Goal: Navigation & Orientation: Find specific page/section

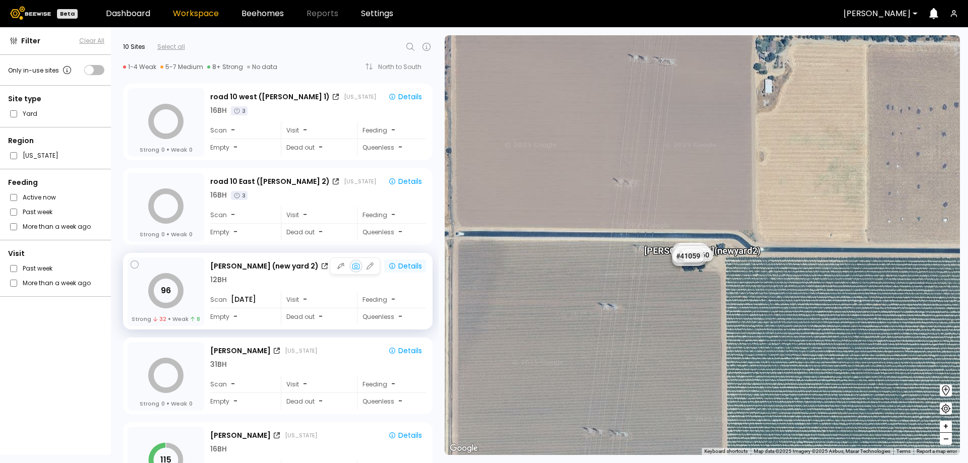
click at [407, 264] on div "Details" at bounding box center [405, 266] width 34 height 9
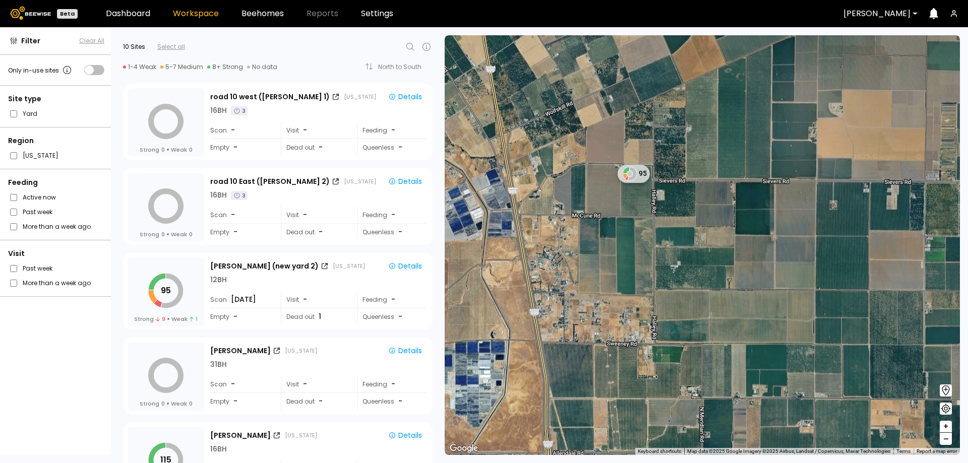
drag, startPoint x: 649, startPoint y: 173, endPoint x: 659, endPoint y: 229, distance: 56.3
click at [659, 229] on div "95" at bounding box center [701, 245] width 515 height 420
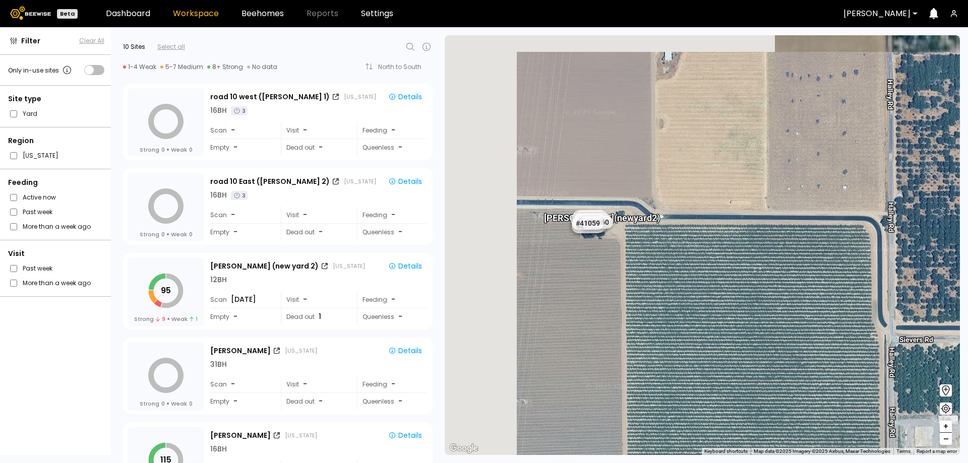
drag, startPoint x: 585, startPoint y: 187, endPoint x: 756, endPoint y: 345, distance: 232.9
click at [756, 345] on div "Sievers (new yard 2) # 41073 # 41036 # 40069 # 40736 # 41140 # 40702 # 40113 # …" at bounding box center [701, 245] width 515 height 420
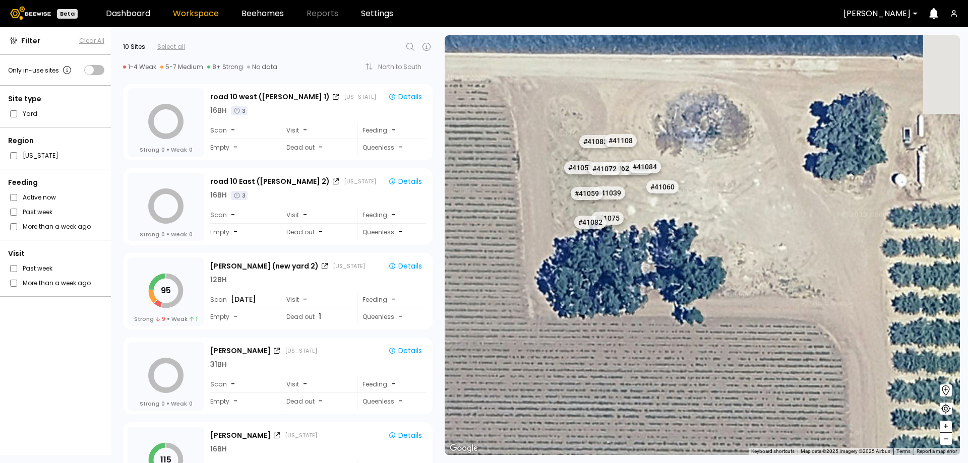
drag, startPoint x: 601, startPoint y: 185, endPoint x: 643, endPoint y: 335, distance: 155.0
click at [643, 335] on div "# 41073 # 41036 # 40069 # 40736 # 41140 # 40702 # 40113 # 40203 # 40190 # 40408…" at bounding box center [701, 245] width 515 height 420
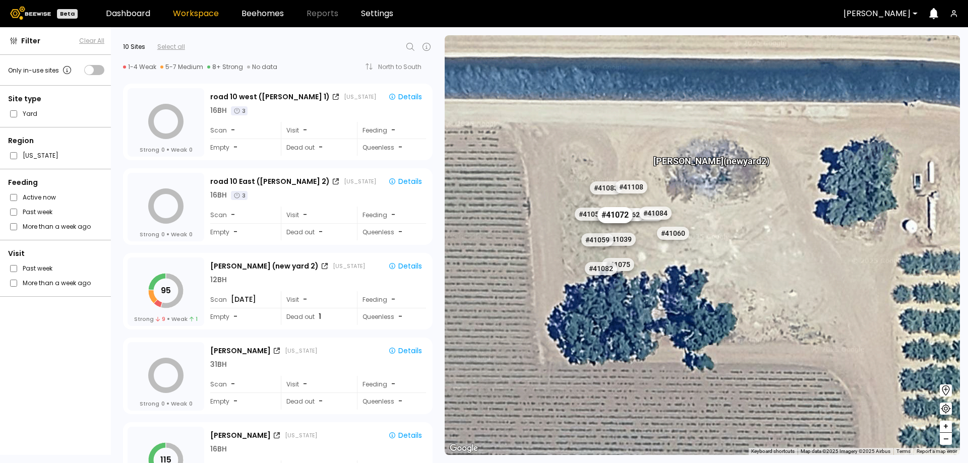
click at [615, 214] on div "# 41072" at bounding box center [614, 215] width 35 height 16
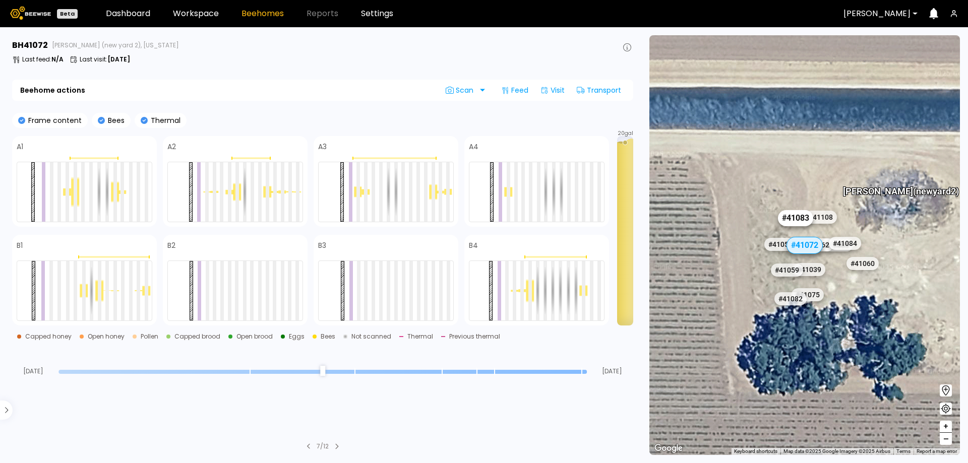
click at [786, 216] on div "# 41083" at bounding box center [795, 218] width 35 height 16
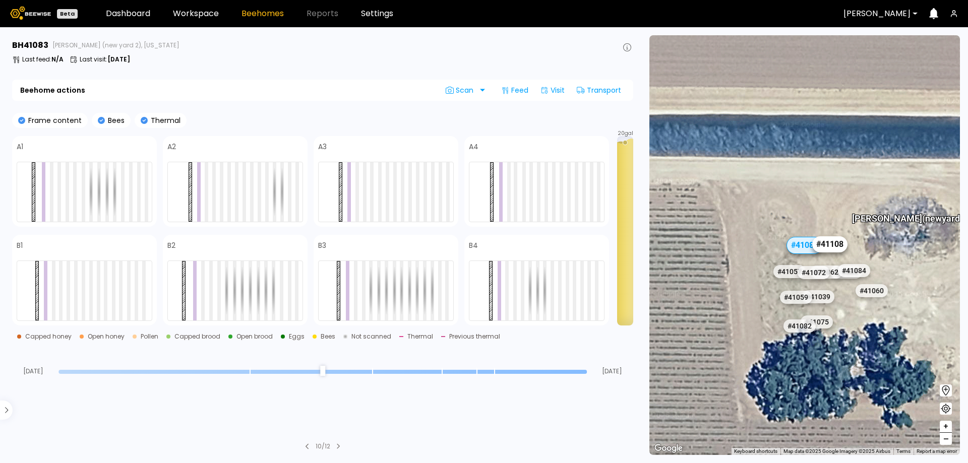
click at [833, 241] on div "# 41108" at bounding box center [829, 244] width 35 height 16
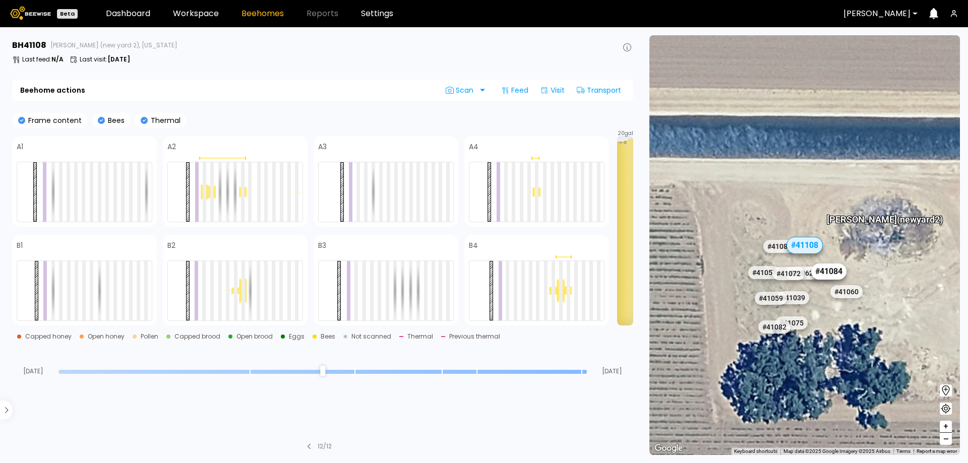
click at [827, 265] on div "# 41084" at bounding box center [828, 272] width 35 height 16
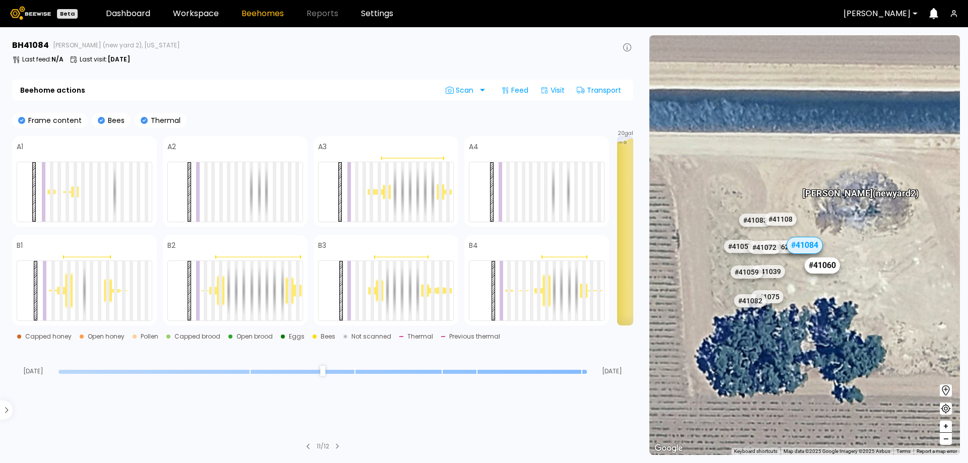
click at [821, 266] on div "# 41060" at bounding box center [821, 265] width 35 height 16
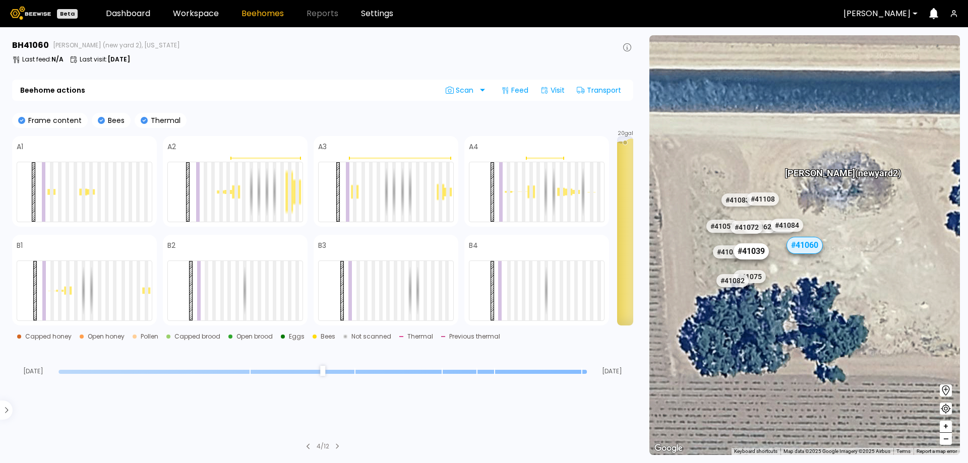
click at [755, 251] on div "# 41039" at bounding box center [750, 251] width 35 height 16
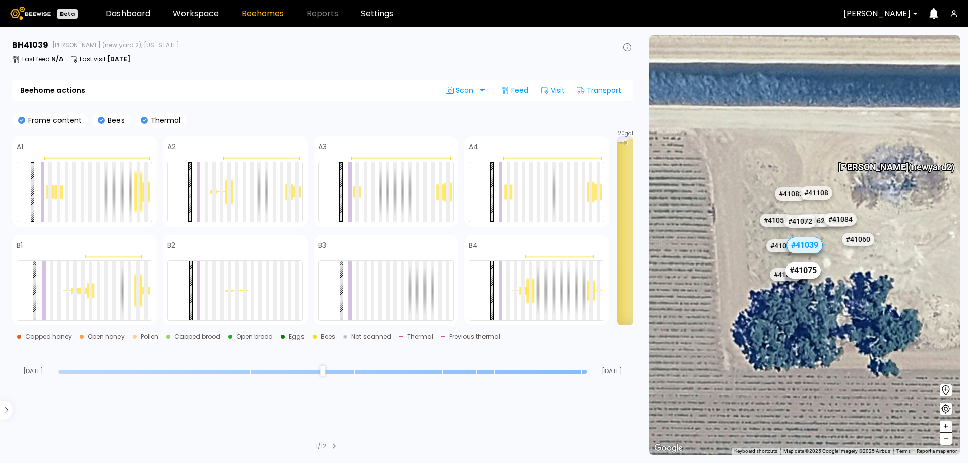
click at [807, 267] on div "# 41075" at bounding box center [802, 271] width 35 height 16
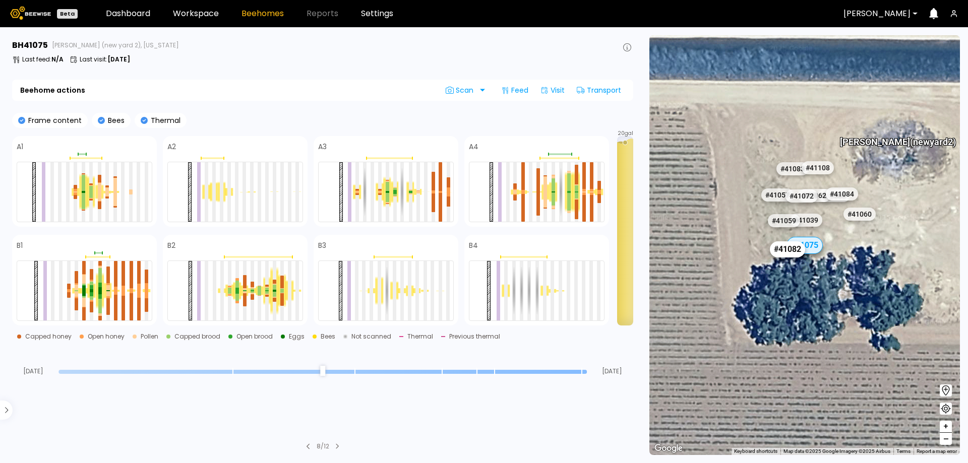
click at [778, 252] on div "# 41082" at bounding box center [786, 249] width 35 height 16
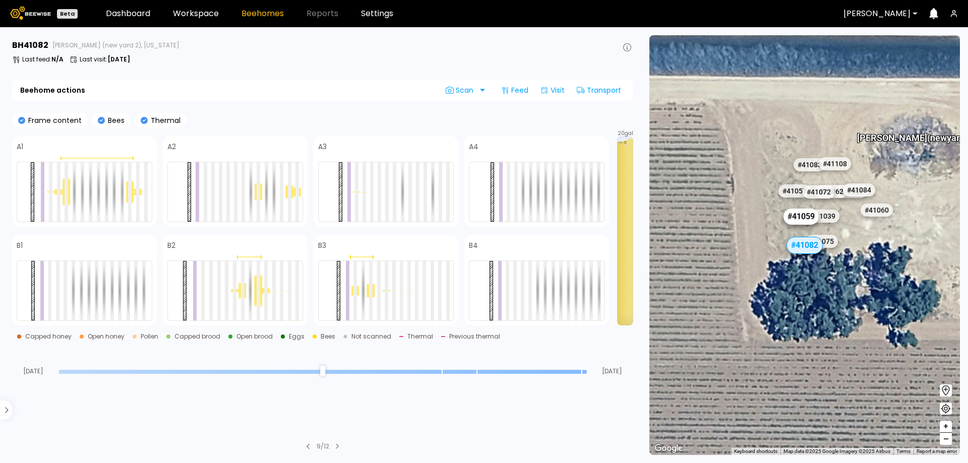
click at [796, 215] on div "# 41059" at bounding box center [800, 216] width 35 height 16
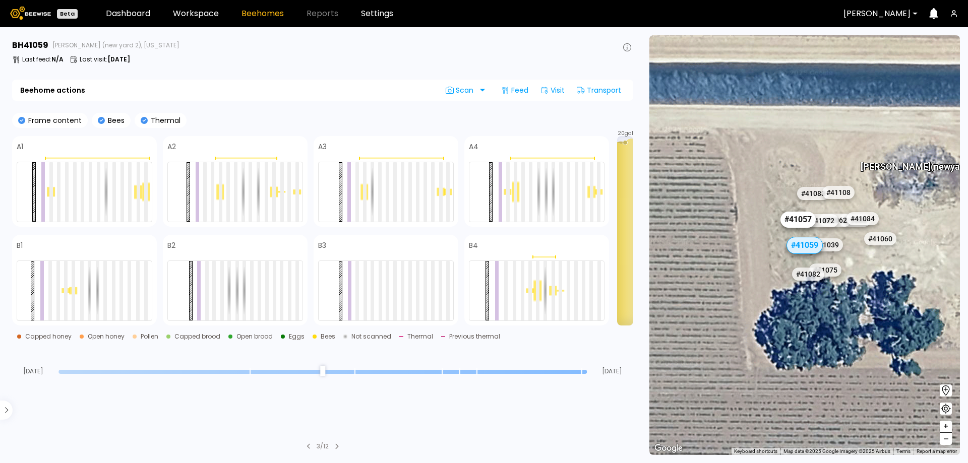
click at [793, 220] on div "# 41057" at bounding box center [797, 219] width 35 height 16
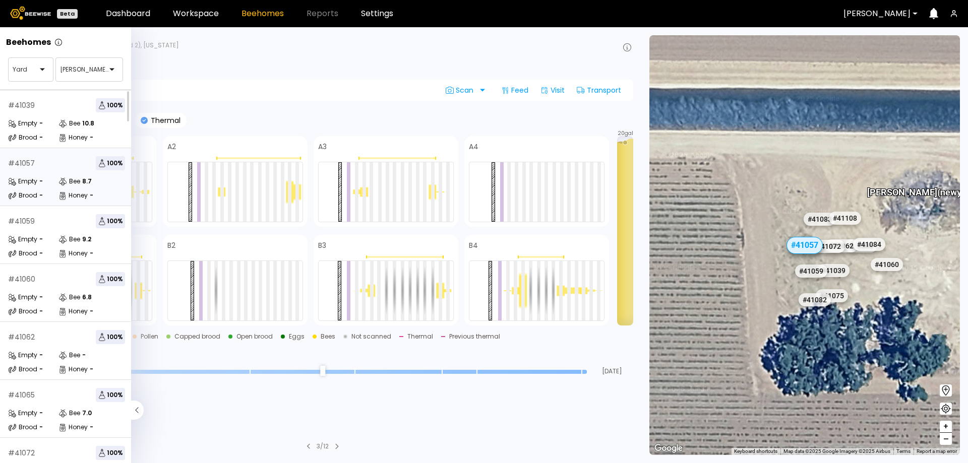
click at [42, 43] on p "Beehomes" at bounding box center [28, 42] width 45 height 8
click at [98, 41] on div "Beehomes" at bounding box center [65, 38] width 131 height 22
click at [82, 67] on div at bounding box center [85, 69] width 50 height 9
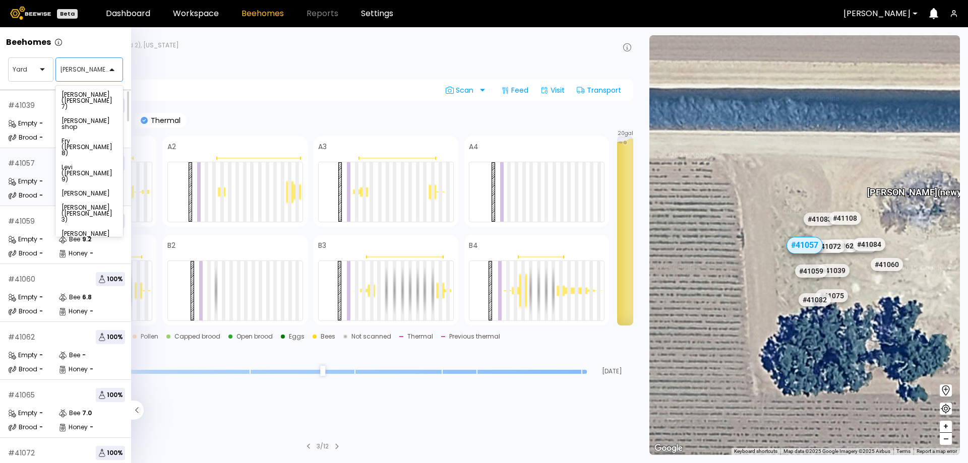
click at [82, 67] on div at bounding box center [85, 69] width 50 height 9
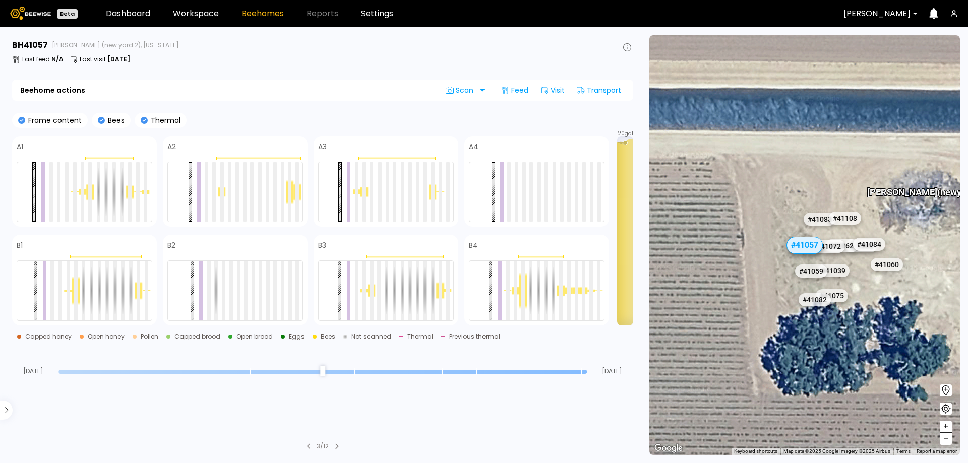
click at [45, 15] on img at bounding box center [30, 13] width 41 height 13
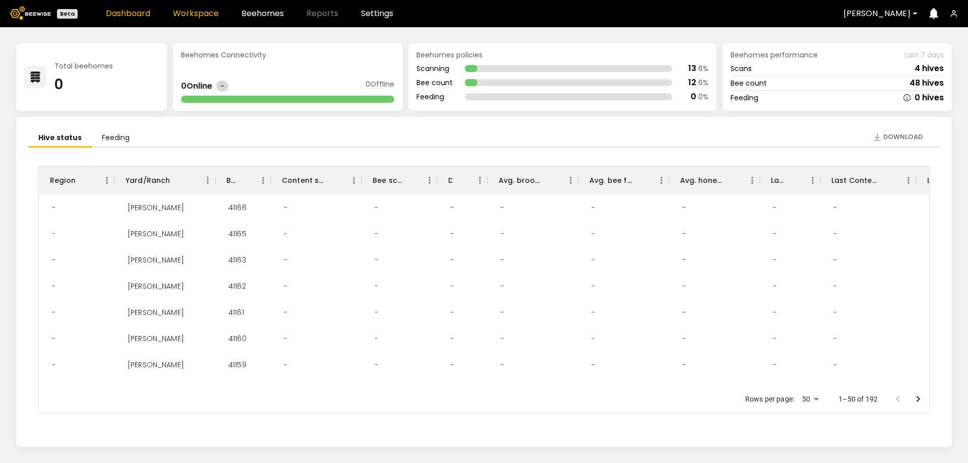
click at [194, 15] on link "Workspace" at bounding box center [196, 14] width 46 height 8
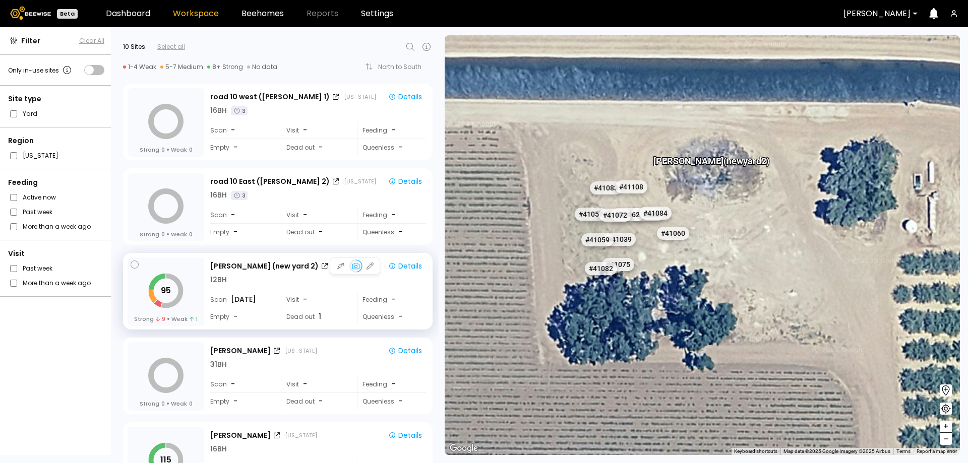
click at [310, 279] on div "12 BH" at bounding box center [318, 280] width 216 height 11
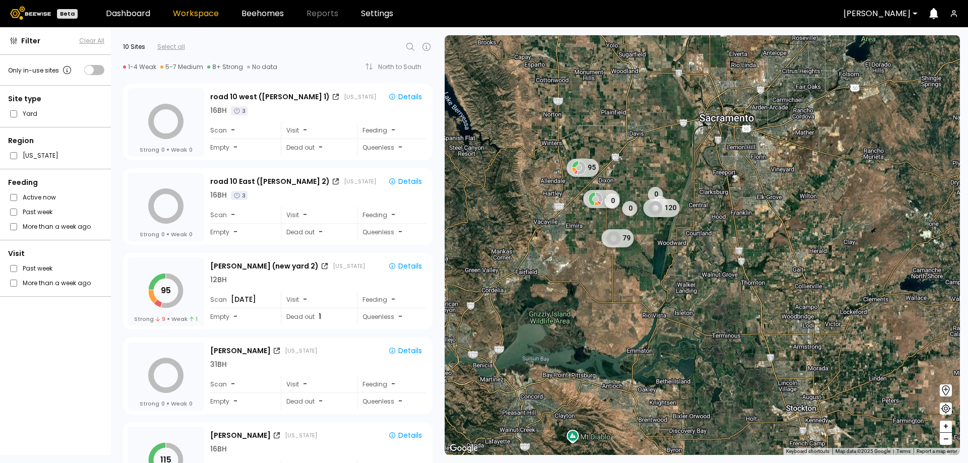
drag, startPoint x: 552, startPoint y: 210, endPoint x: 567, endPoint y: 346, distance: 136.9
click at [567, 346] on div "95 115 0 0 0 120 0 79" at bounding box center [701, 245] width 515 height 420
